Goal: Navigation & Orientation: Find specific page/section

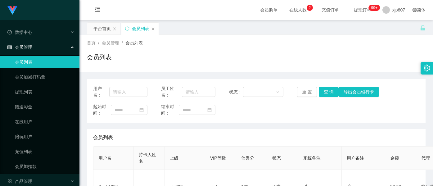
scroll to position [62, 0]
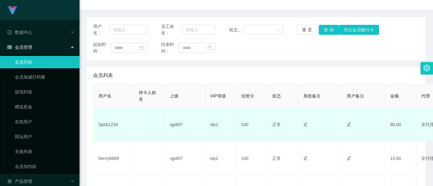
drag, startPoint x: 364, startPoint y: 136, endPoint x: 365, endPoint y: 110, distance: 25.5
click at [364, 136] on td at bounding box center [363, 125] width 43 height 34
